Goal: Task Accomplishment & Management: Manage account settings

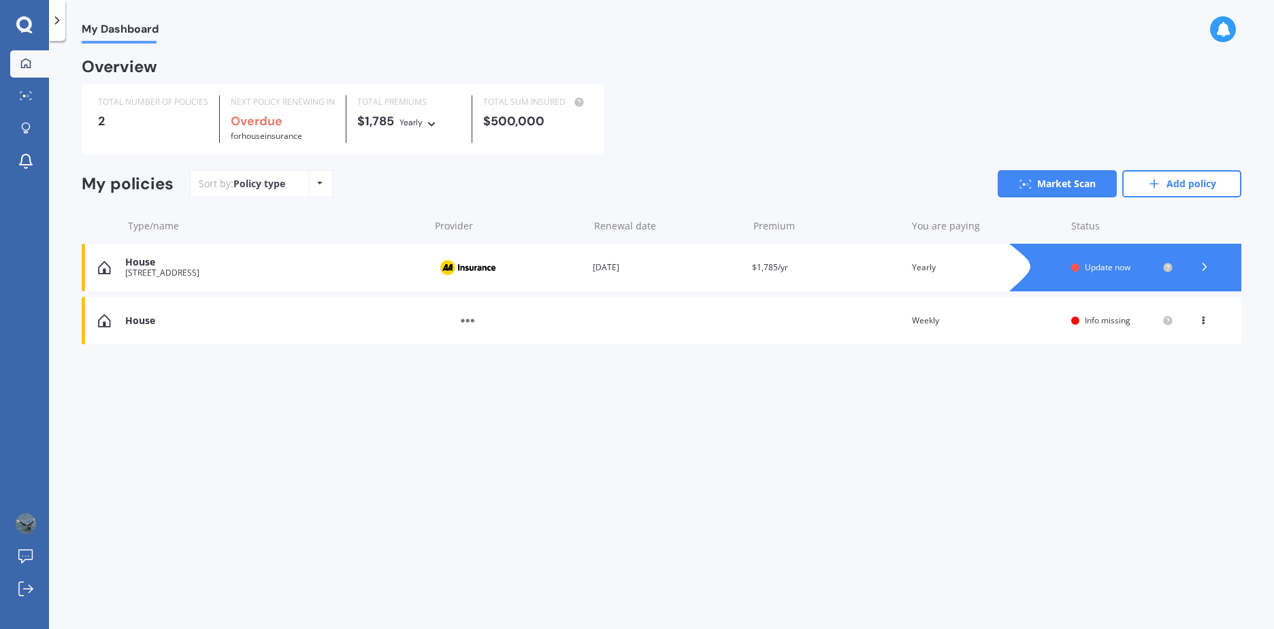
click at [320, 188] on div "Policy type Alphabetical Date added Renewing next" at bounding box center [319, 183] width 21 height 24
click at [499, 193] on div "Sort by: Policy type Policy type Alphabetical Date added Renewing next Market S…" at bounding box center [715, 183] width 1051 height 27
click at [24, 22] on icon at bounding box center [24, 25] width 16 height 18
click at [52, 22] on icon at bounding box center [57, 21] width 14 height 14
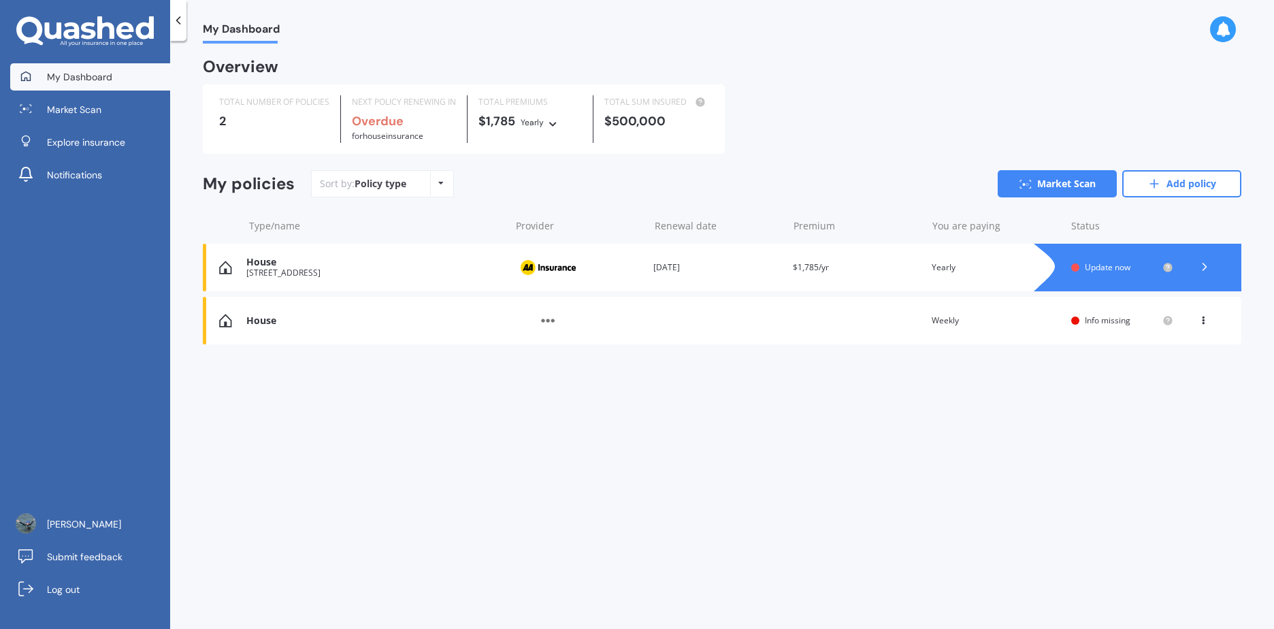
click at [86, 76] on span "My Dashboard" at bounding box center [79, 77] width 65 height 14
click at [178, 20] on icon at bounding box center [178, 21] width 14 height 14
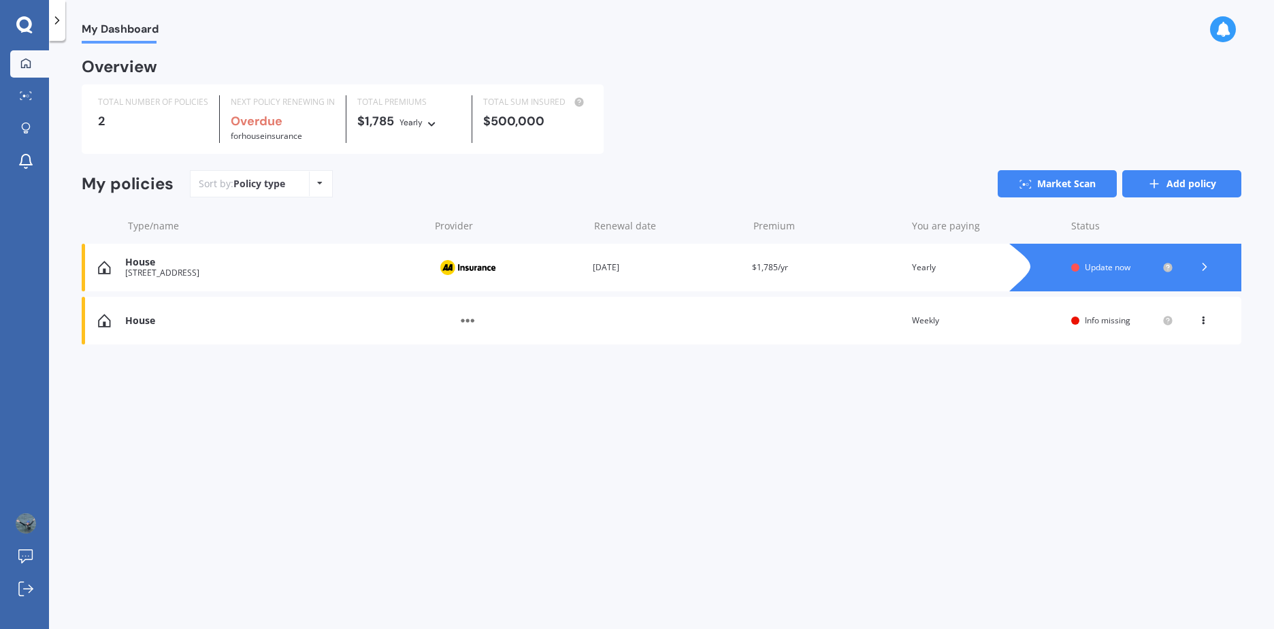
click at [1154, 184] on line at bounding box center [1154, 184] width 8 height 0
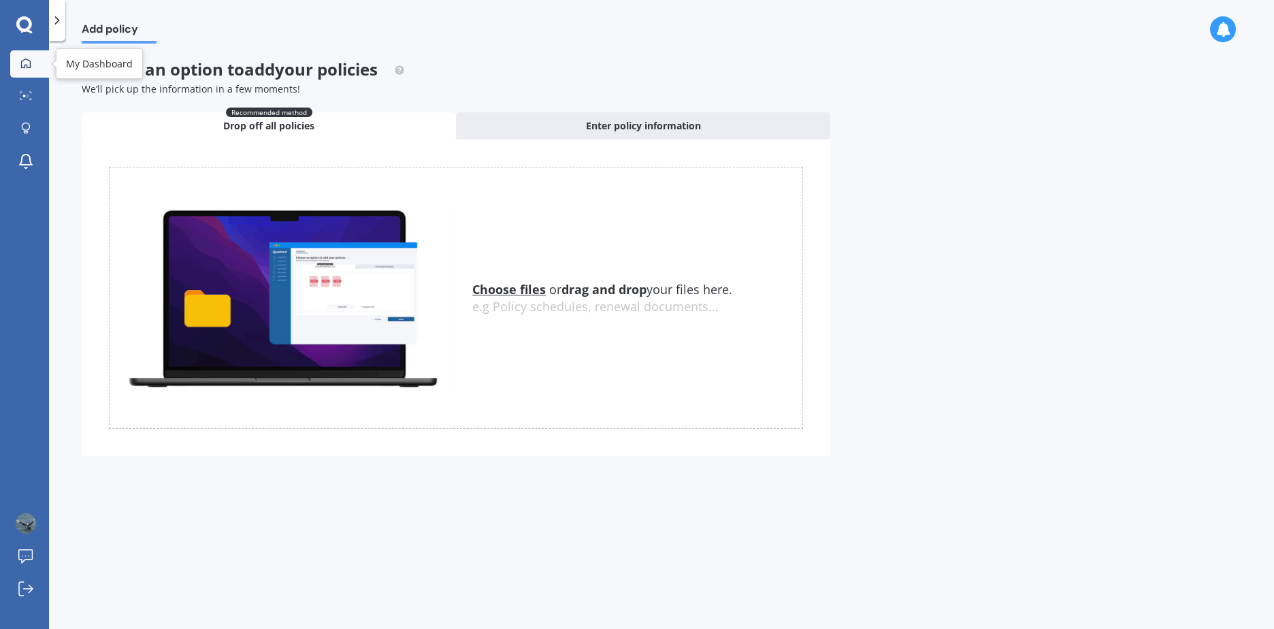
click at [25, 69] on div at bounding box center [26, 64] width 20 height 12
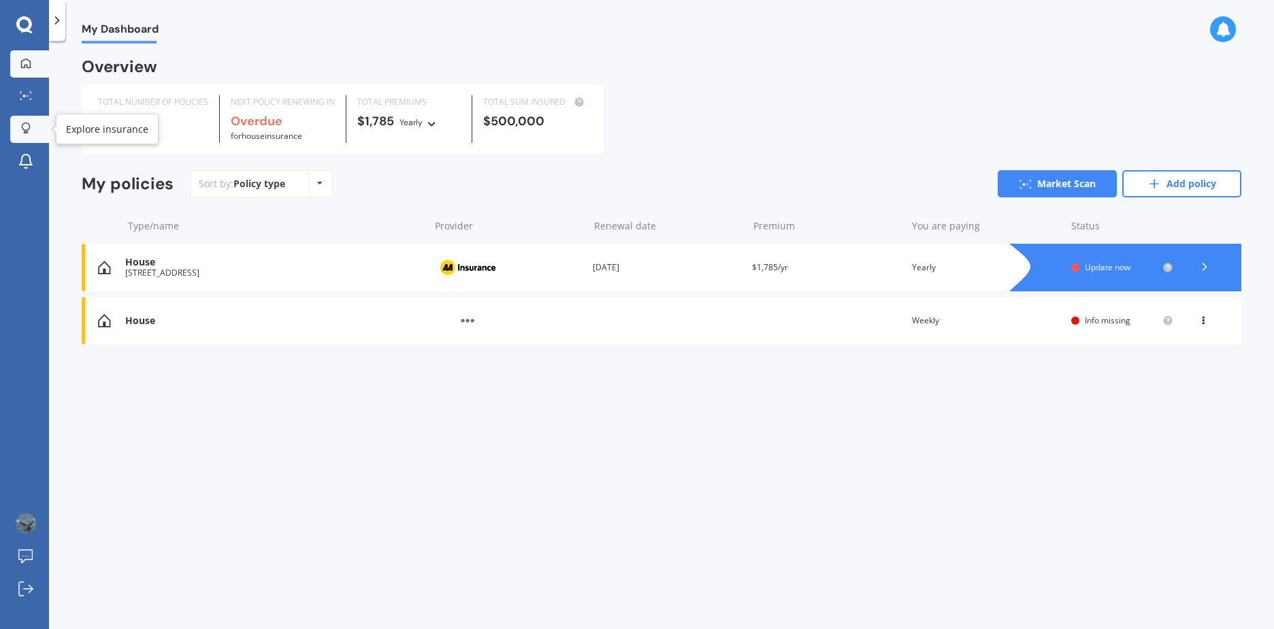
click at [22, 135] on div at bounding box center [26, 128] width 20 height 13
